Goal: Transaction & Acquisition: Purchase product/service

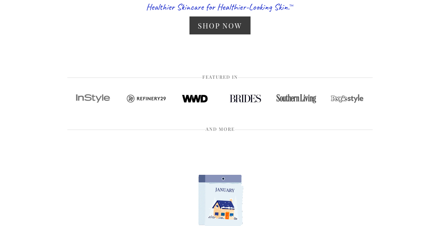
scroll to position [39, 0]
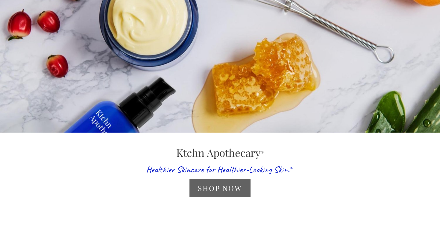
click at [224, 190] on link "Shop Now" at bounding box center [219, 188] width 61 height 18
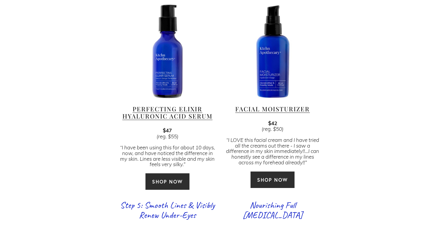
scroll to position [668, 0]
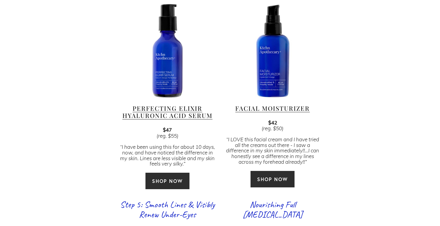
click at [182, 172] on link "SHOP NOW" at bounding box center [167, 180] width 45 height 17
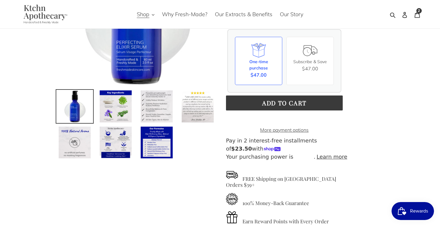
scroll to position [121, 0]
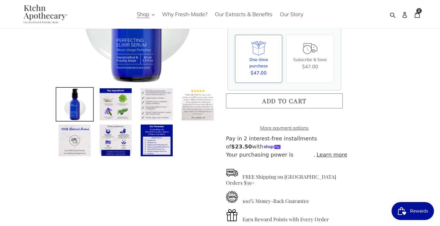
click at [254, 99] on button "Add to cart" at bounding box center [284, 100] width 117 height 15
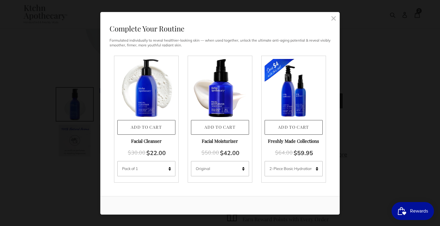
click at [336, 17] on link at bounding box center [333, 18] width 12 height 12
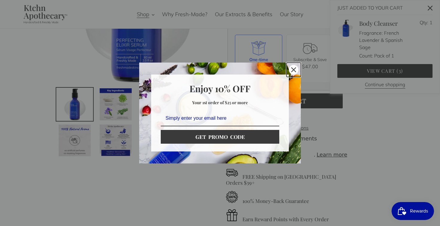
click at [296, 69] on div "Close" at bounding box center [294, 70] width 10 height 10
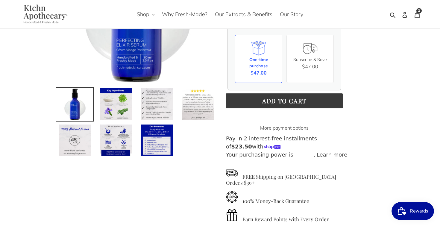
click at [418, 15] on icon at bounding box center [417, 15] width 6 height 6
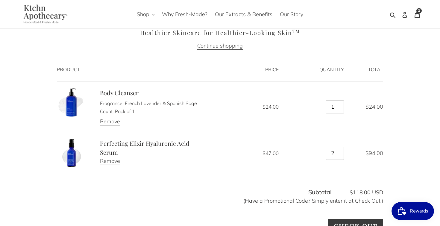
scroll to position [35, 0]
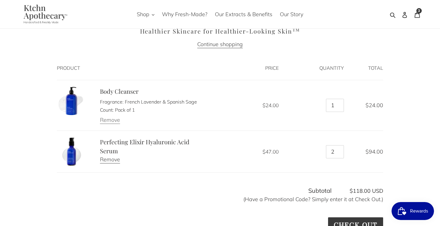
click at [111, 121] on link "Remove" at bounding box center [110, 119] width 20 height 7
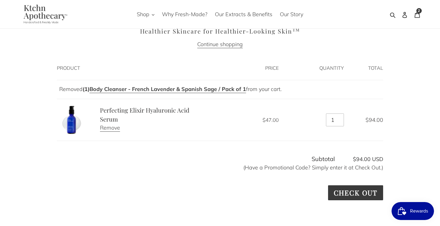
type input "1"
click at [339, 121] on input "1" at bounding box center [335, 119] width 18 height 13
click at [237, 185] on div "Check out Check out" at bounding box center [220, 192] width 326 height 15
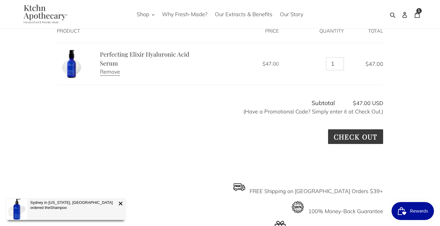
scroll to position [72, 0]
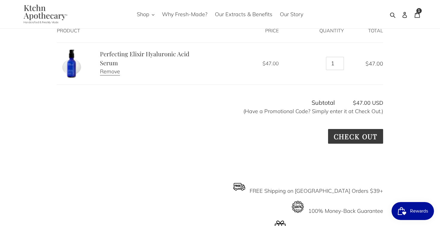
click at [381, 164] on shop-pay-wallet-button at bounding box center [381, 160] width 1 height 7
